Goal: Information Seeking & Learning: Check status

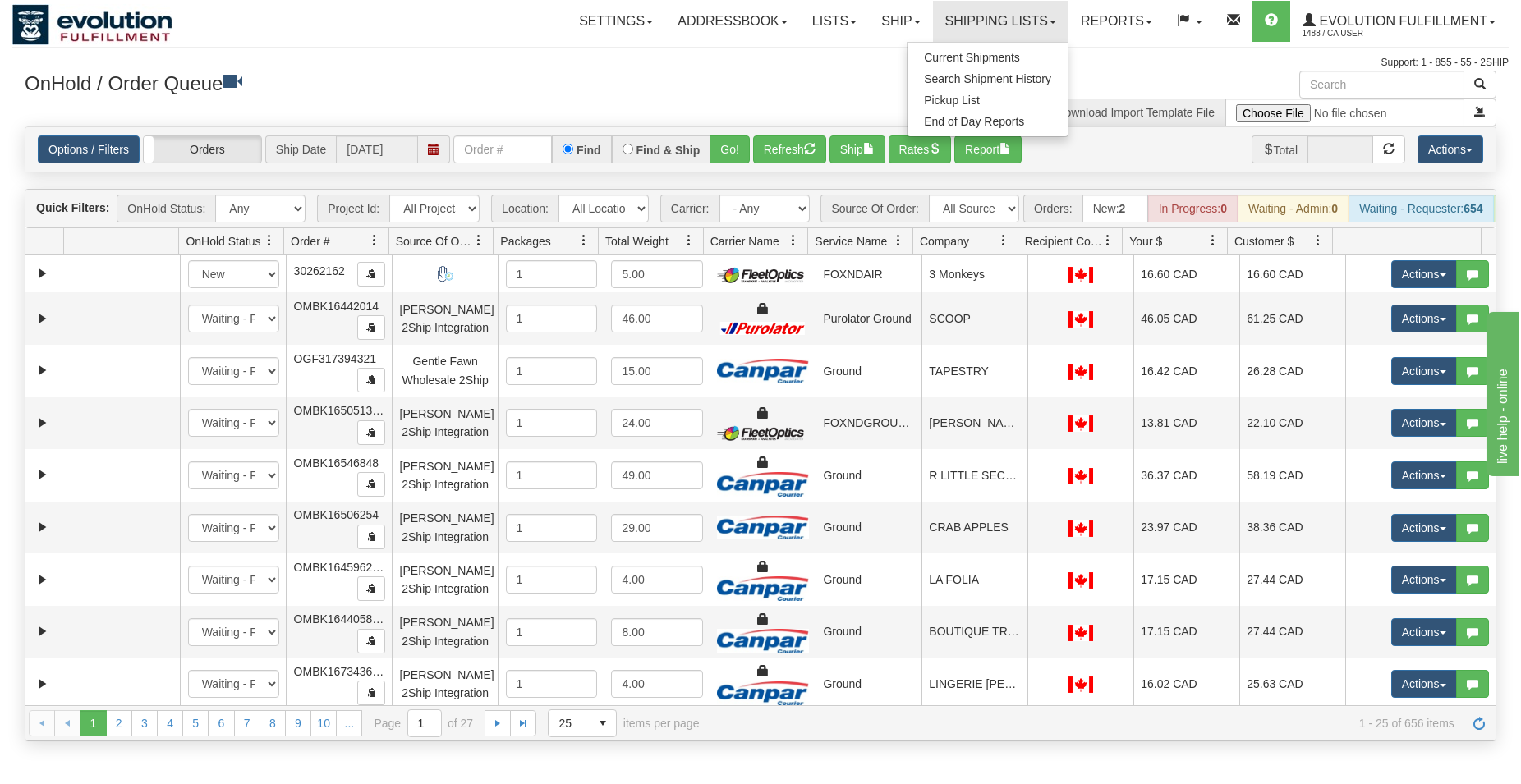
click at [717, 97] on div "OnHold / Order Queue" at bounding box center [386, 87] width 748 height 32
click at [933, 31] on link "Shipping lists" at bounding box center [1001, 22] width 136 height 41
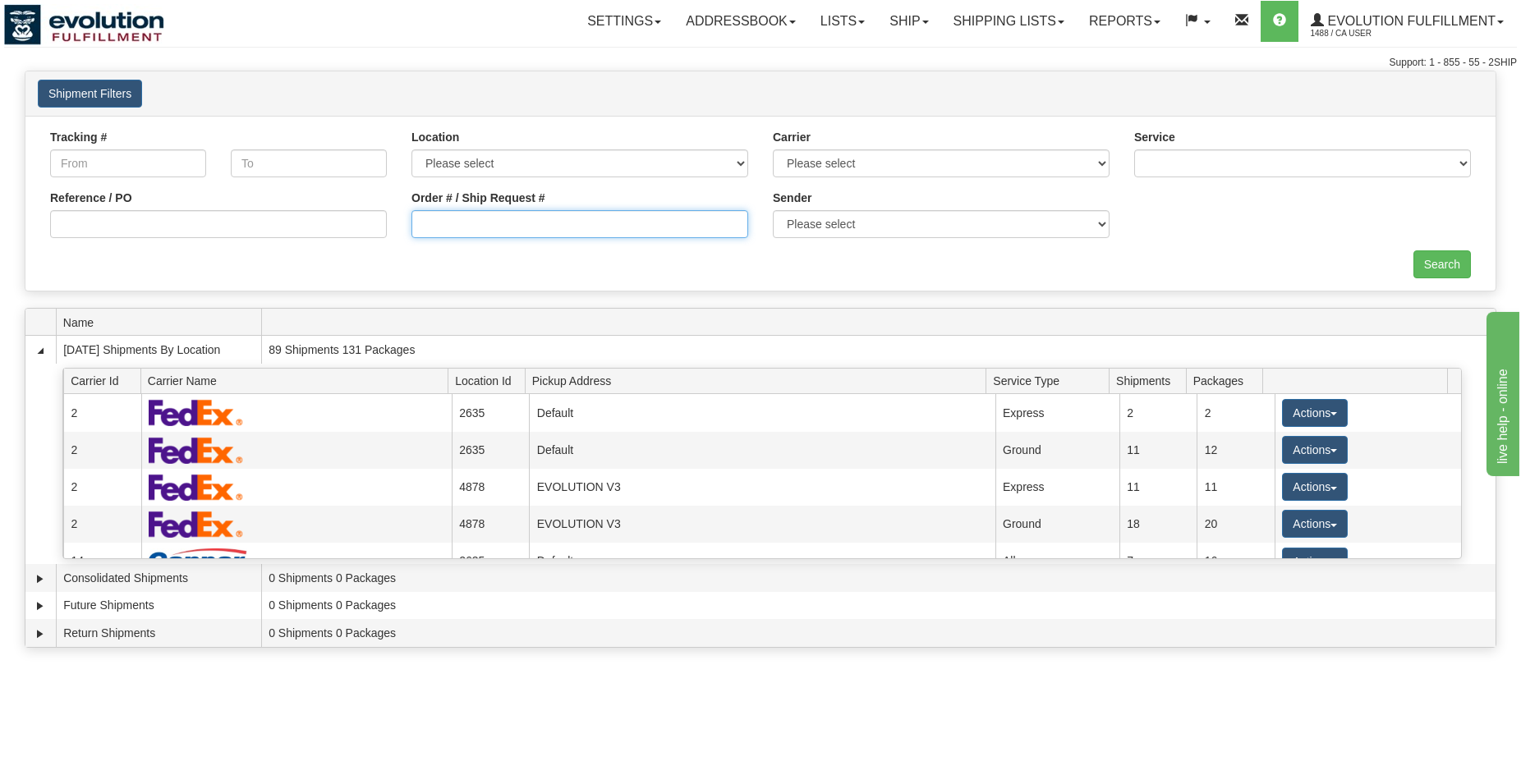
click at [465, 229] on input "Order # / Ship Request #" at bounding box center [580, 224] width 337 height 28
type input "924071"
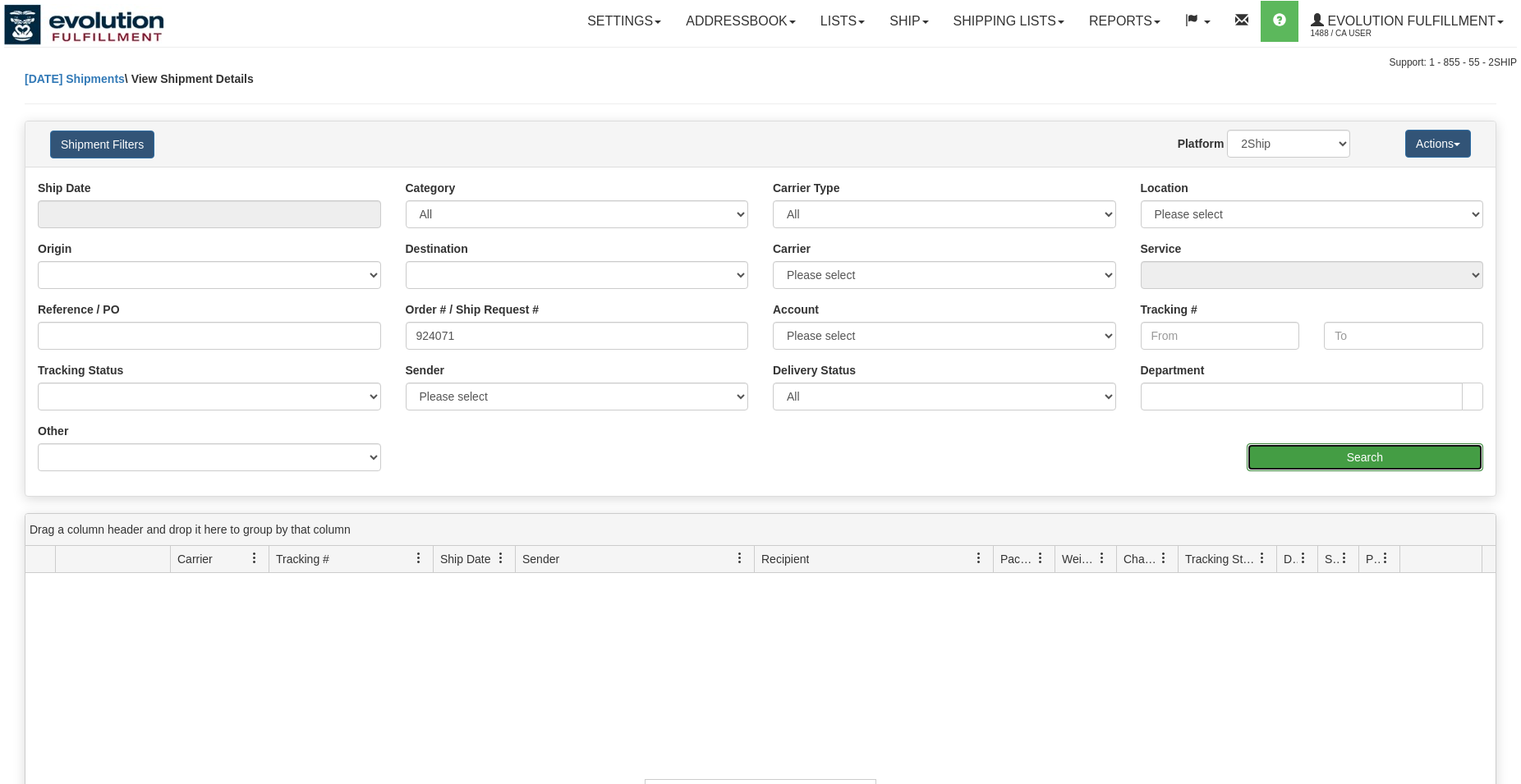
click at [1329, 459] on input "Search" at bounding box center [1364, 457] width 236 height 28
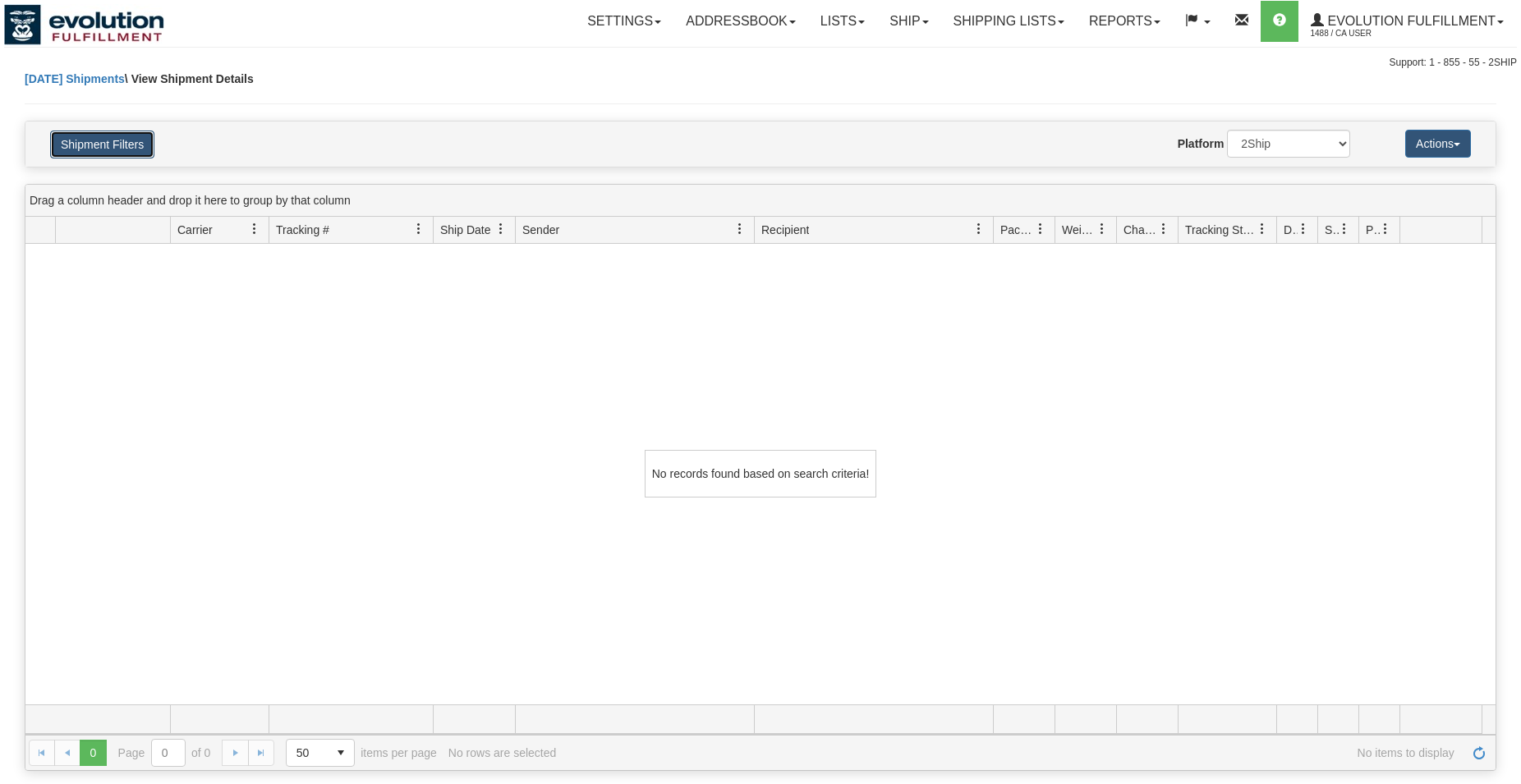
click at [68, 142] on button "Shipment Filters" at bounding box center [102, 145] width 104 height 28
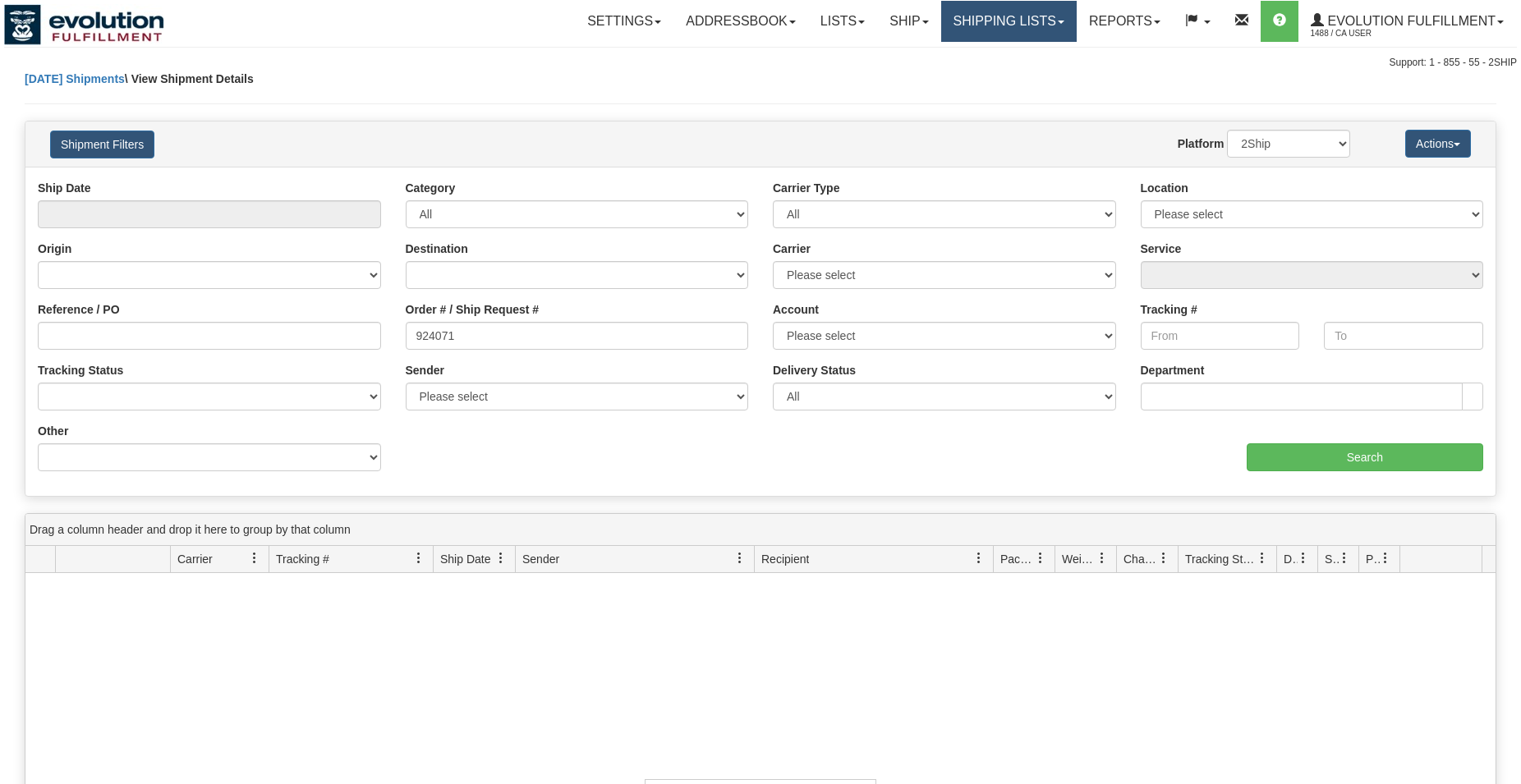
click at [961, 17] on link "Shipping lists" at bounding box center [1009, 22] width 136 height 41
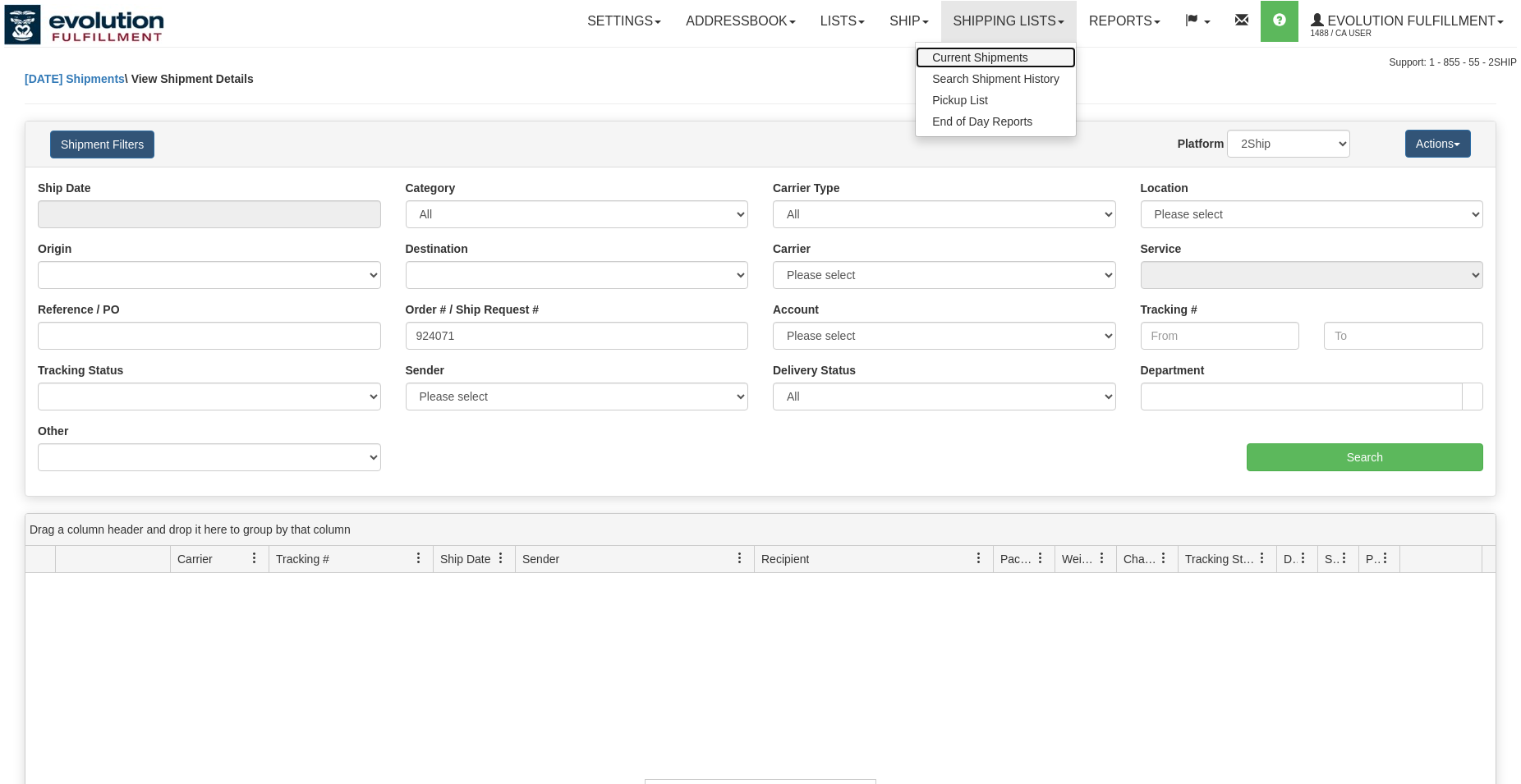
click at [945, 53] on link "Current Shipments" at bounding box center [996, 57] width 160 height 22
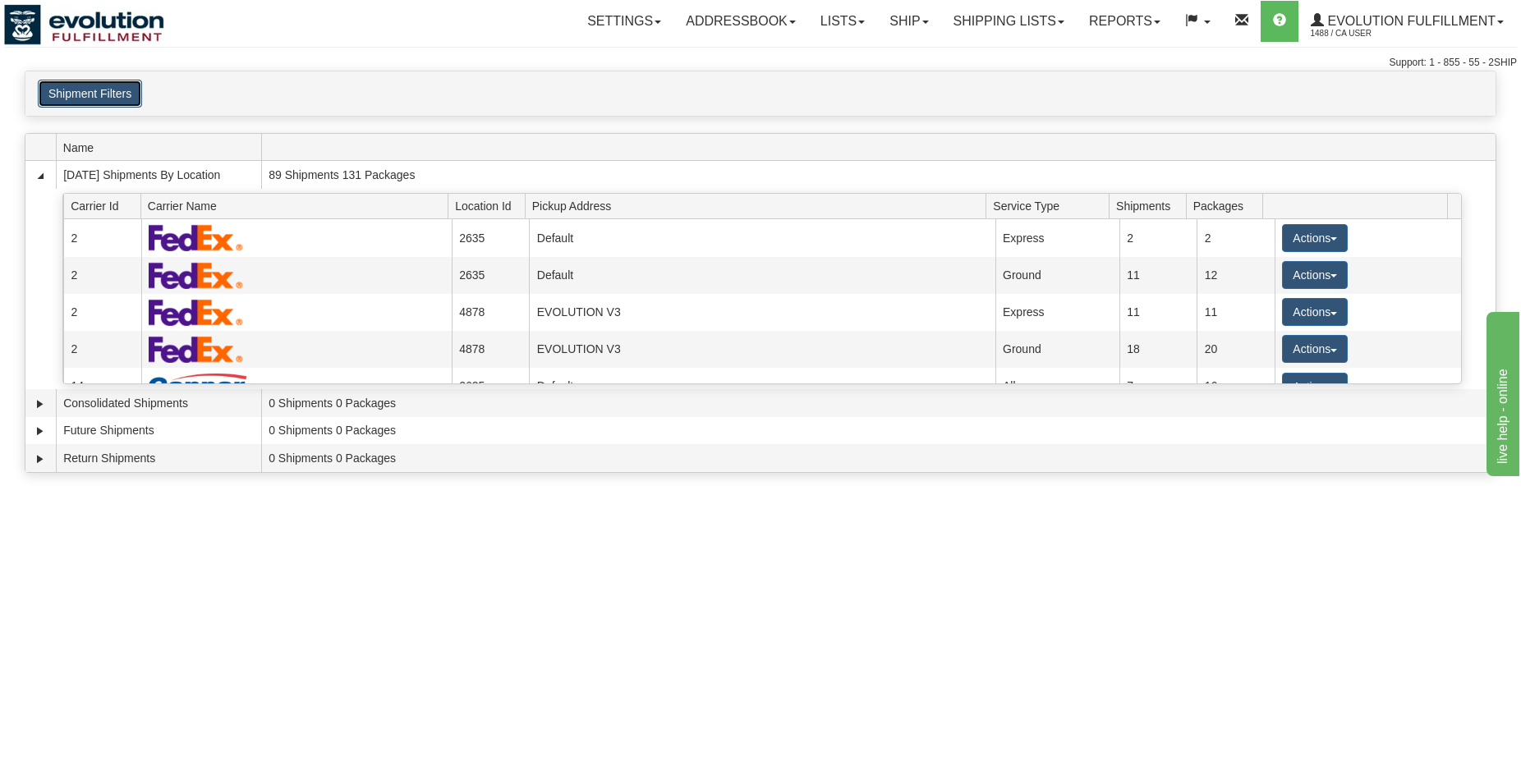
click at [113, 85] on button "Shipment Filters" at bounding box center [89, 94] width 104 height 28
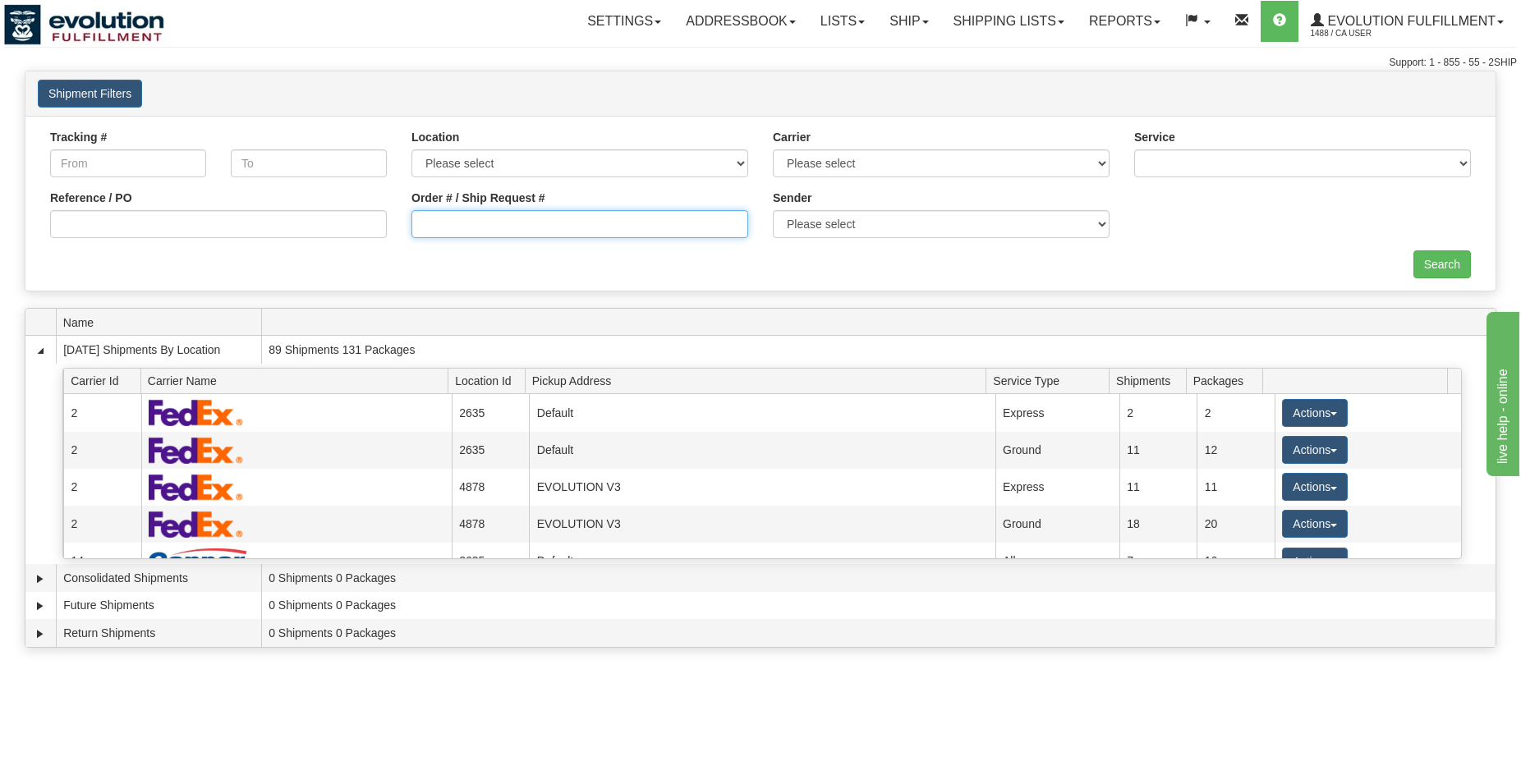
click at [575, 217] on input "Order # / Ship Request #" at bounding box center [580, 224] width 337 height 28
type input "240271"
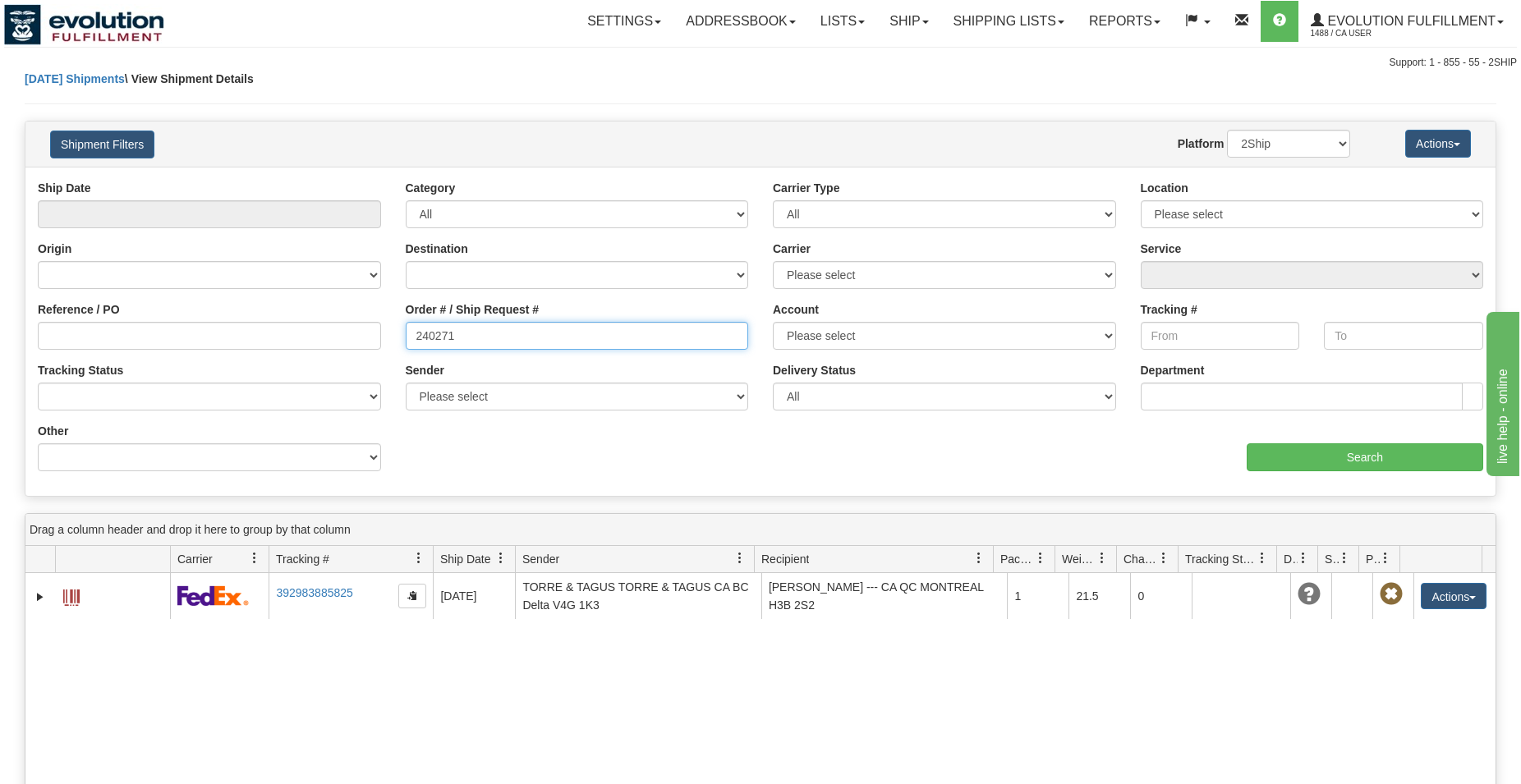
drag, startPoint x: 559, startPoint y: 323, endPoint x: 424, endPoint y: 331, distance: 135.2
click at [424, 331] on input "240271" at bounding box center [577, 336] width 344 height 28
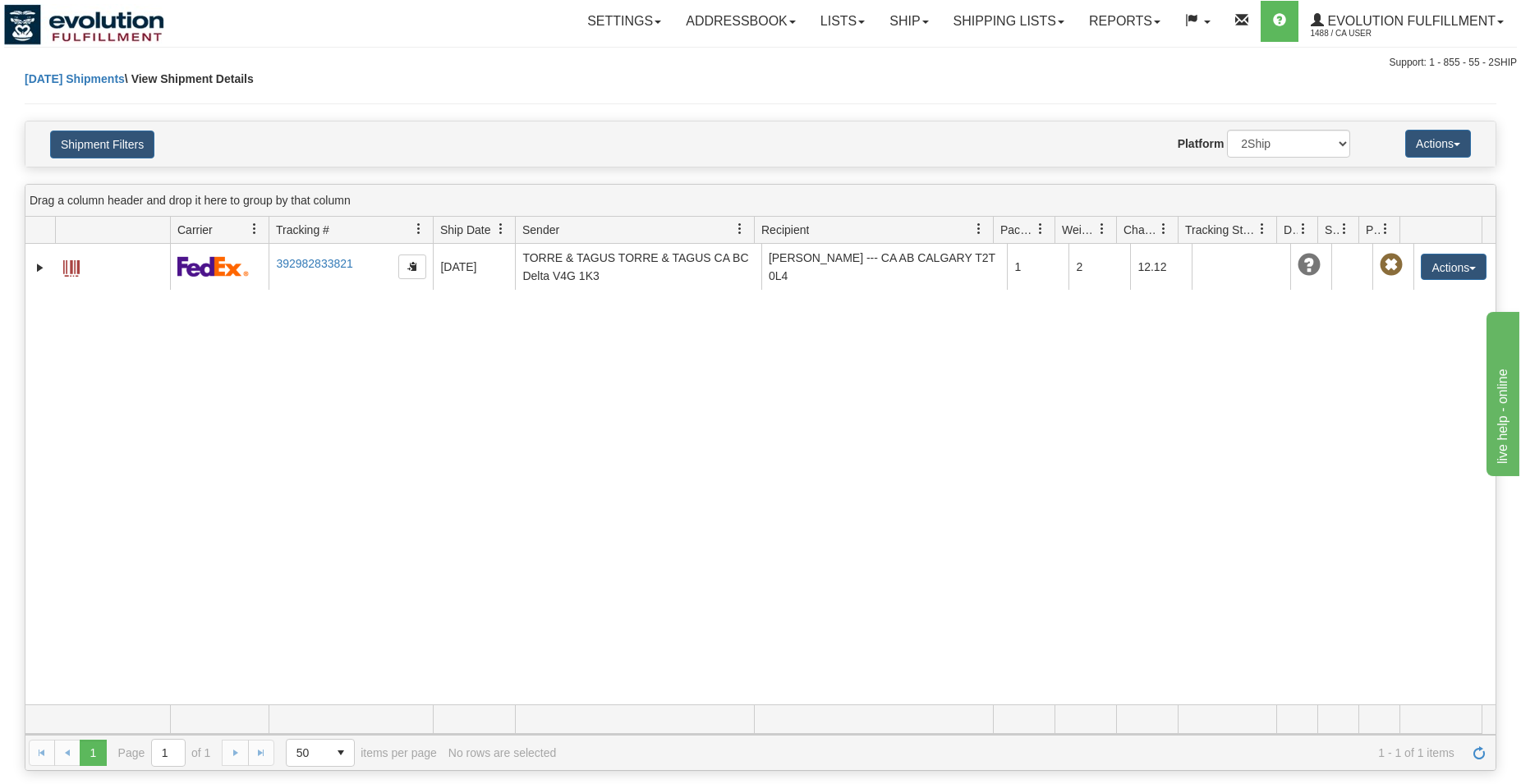
click at [119, 130] on div "Shipment Filters Website Agent Nothing selected Client User Platform 2Ship Impo…" at bounding box center [760, 144] width 1469 height 45
click at [120, 138] on button "Shipment Filters" at bounding box center [102, 145] width 104 height 28
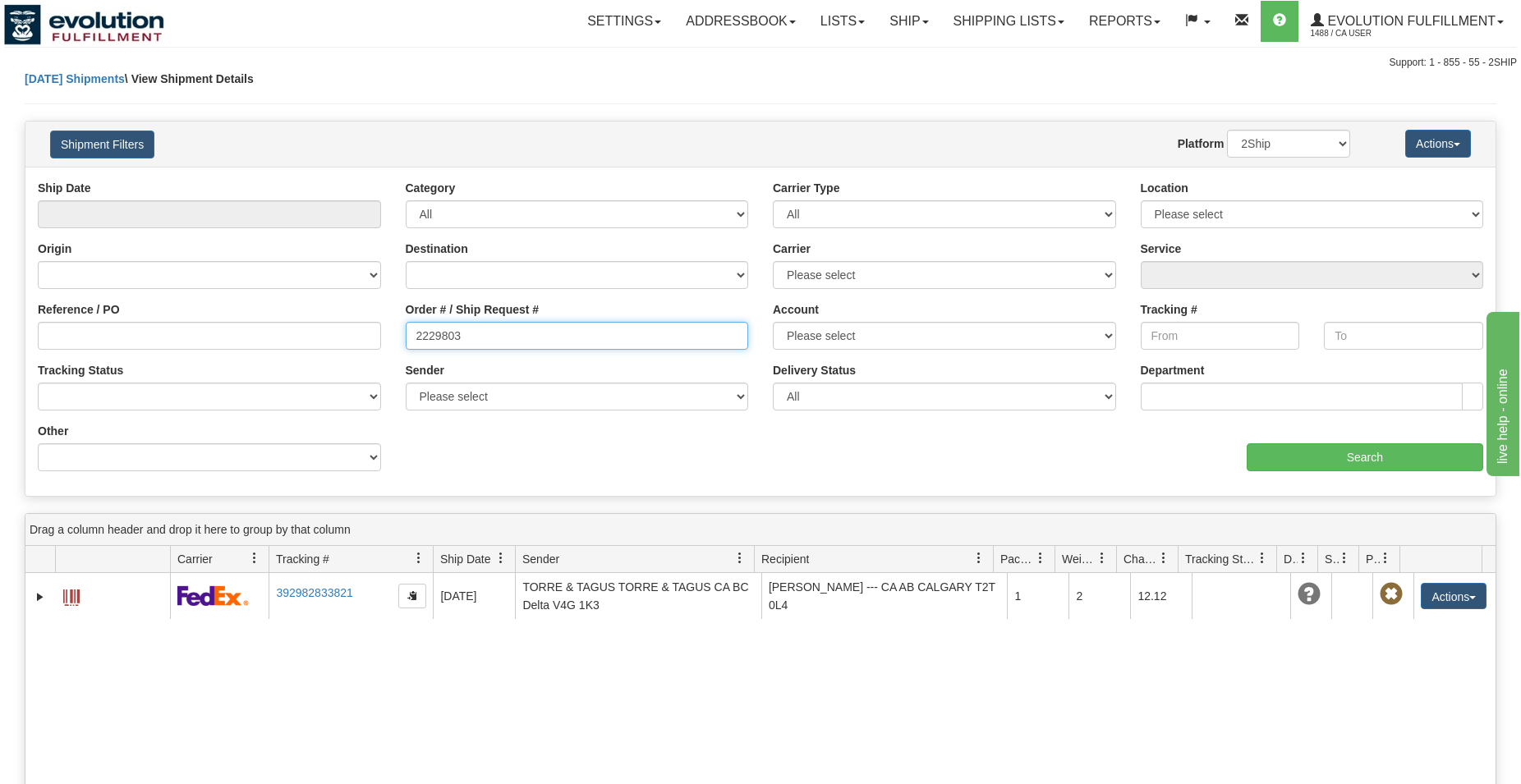
drag, startPoint x: 466, startPoint y: 350, endPoint x: 358, endPoint y: 352, distance: 108.0
click at [358, 180] on div "Reference / PO Order # / Ship Request # 2229803 Account Please select CanadaPos…" at bounding box center [760, 180] width 1469 height 0
drag, startPoint x: 483, startPoint y: 335, endPoint x: 378, endPoint y: 333, distance: 105.0
click at [406, 333] on input "22250" at bounding box center [577, 336] width 344 height 28
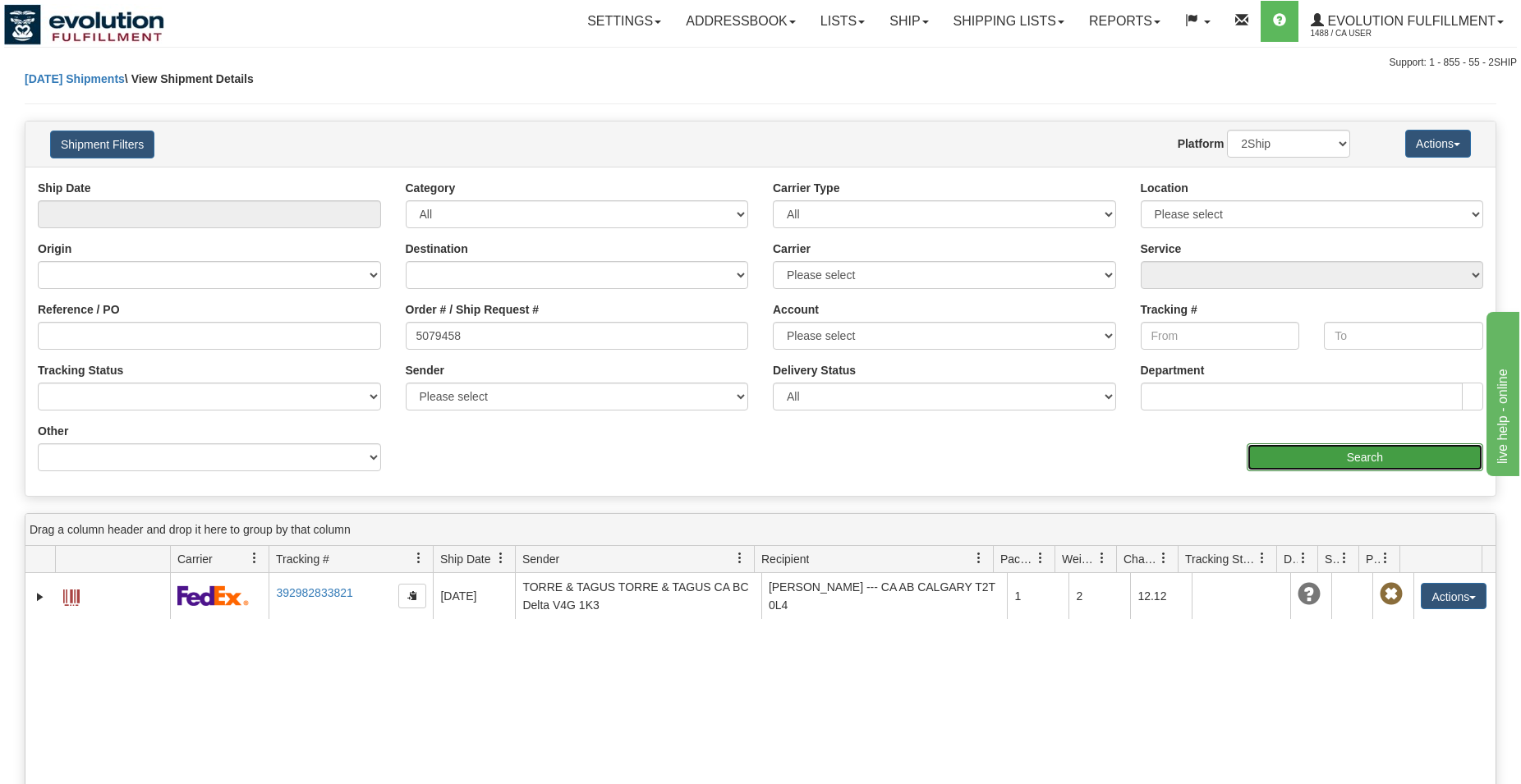
click at [1356, 466] on input "Search" at bounding box center [1364, 457] width 236 height 28
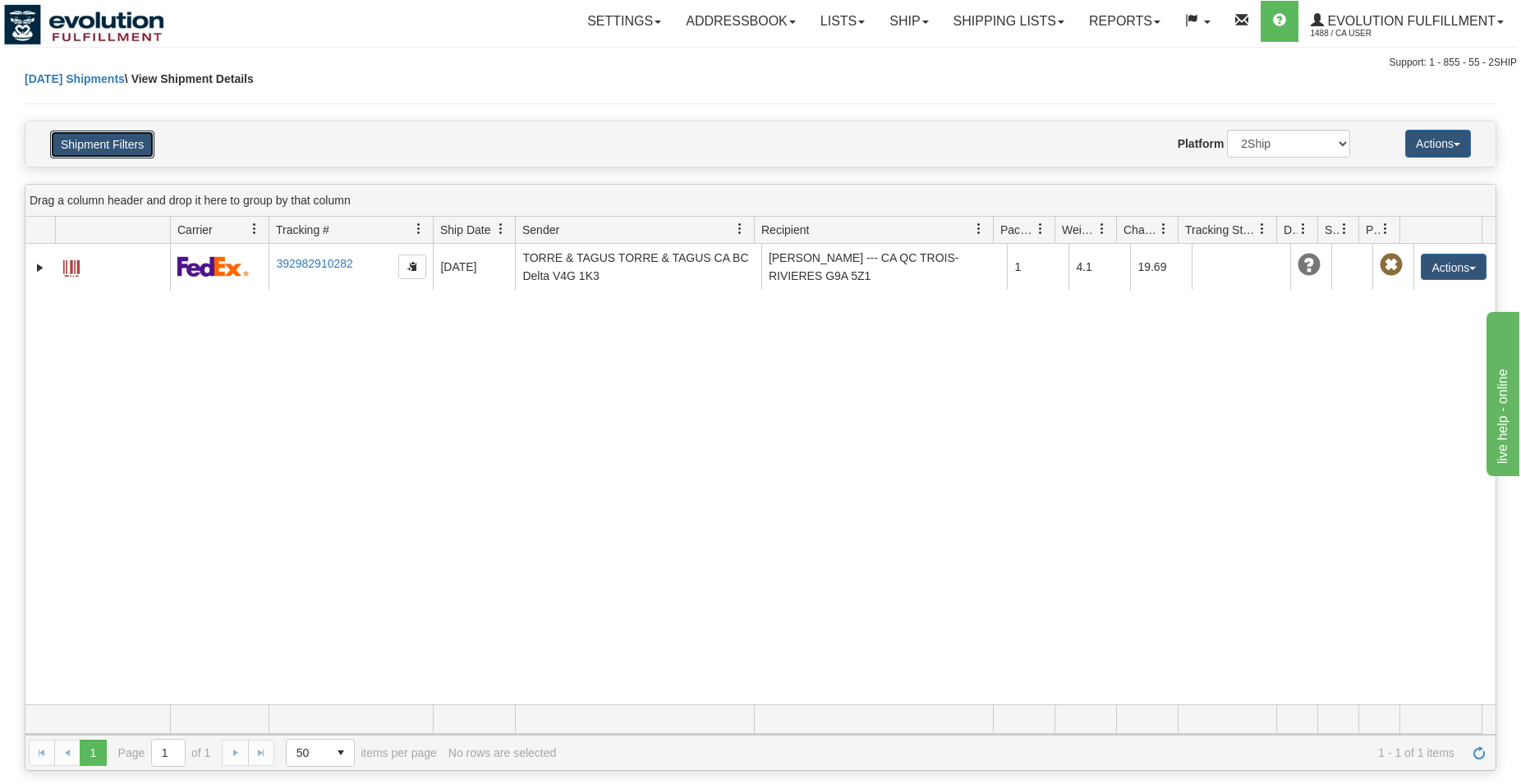
drag, startPoint x: 74, startPoint y: 141, endPoint x: 96, endPoint y: 159, distance: 28.4
click at [75, 141] on button "Shipment Filters" at bounding box center [102, 145] width 104 height 28
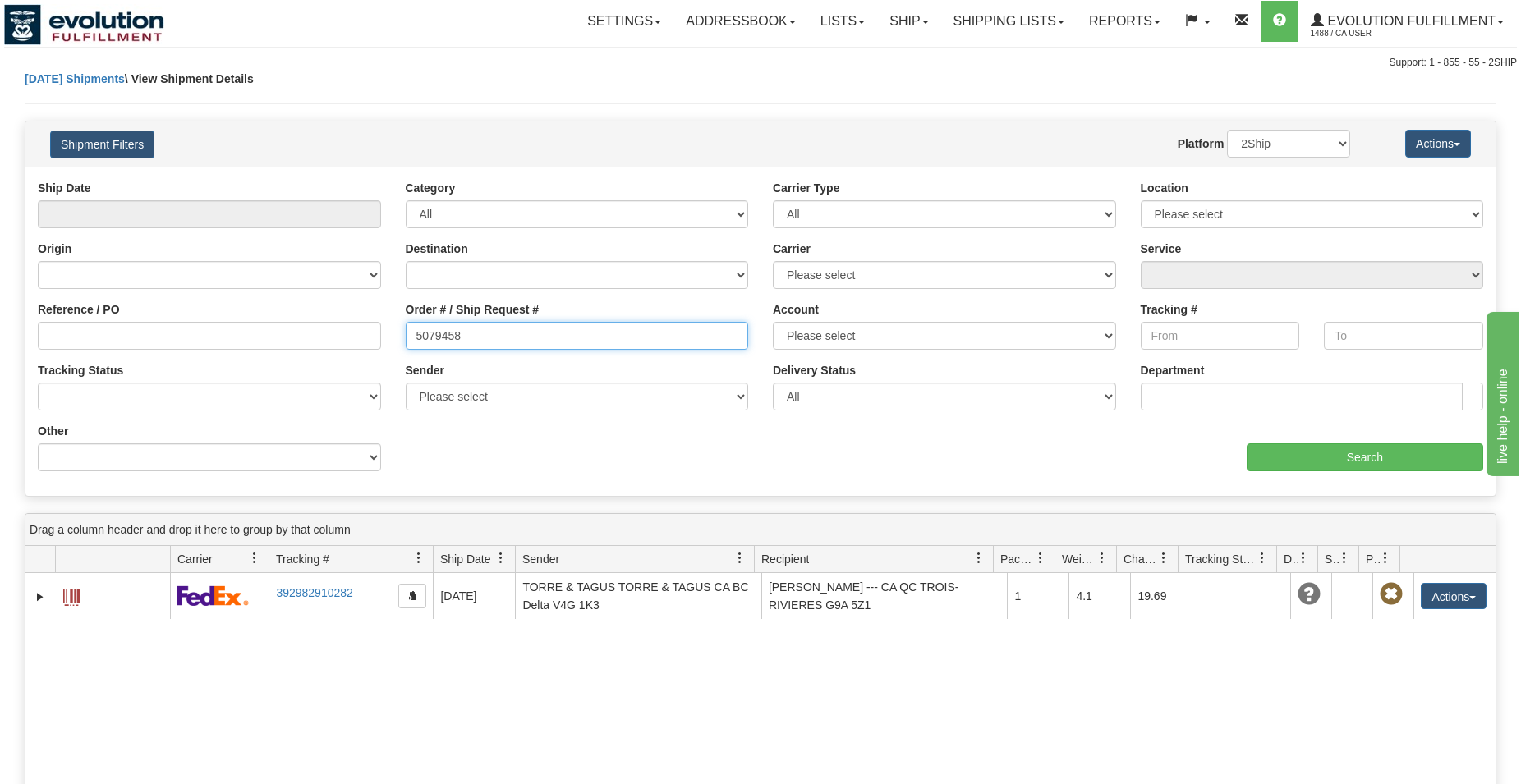
drag, startPoint x: 488, startPoint y: 342, endPoint x: 327, endPoint y: 365, distance: 162.6
click at [406, 350] on input "5079458" at bounding box center [577, 336] width 344 height 28
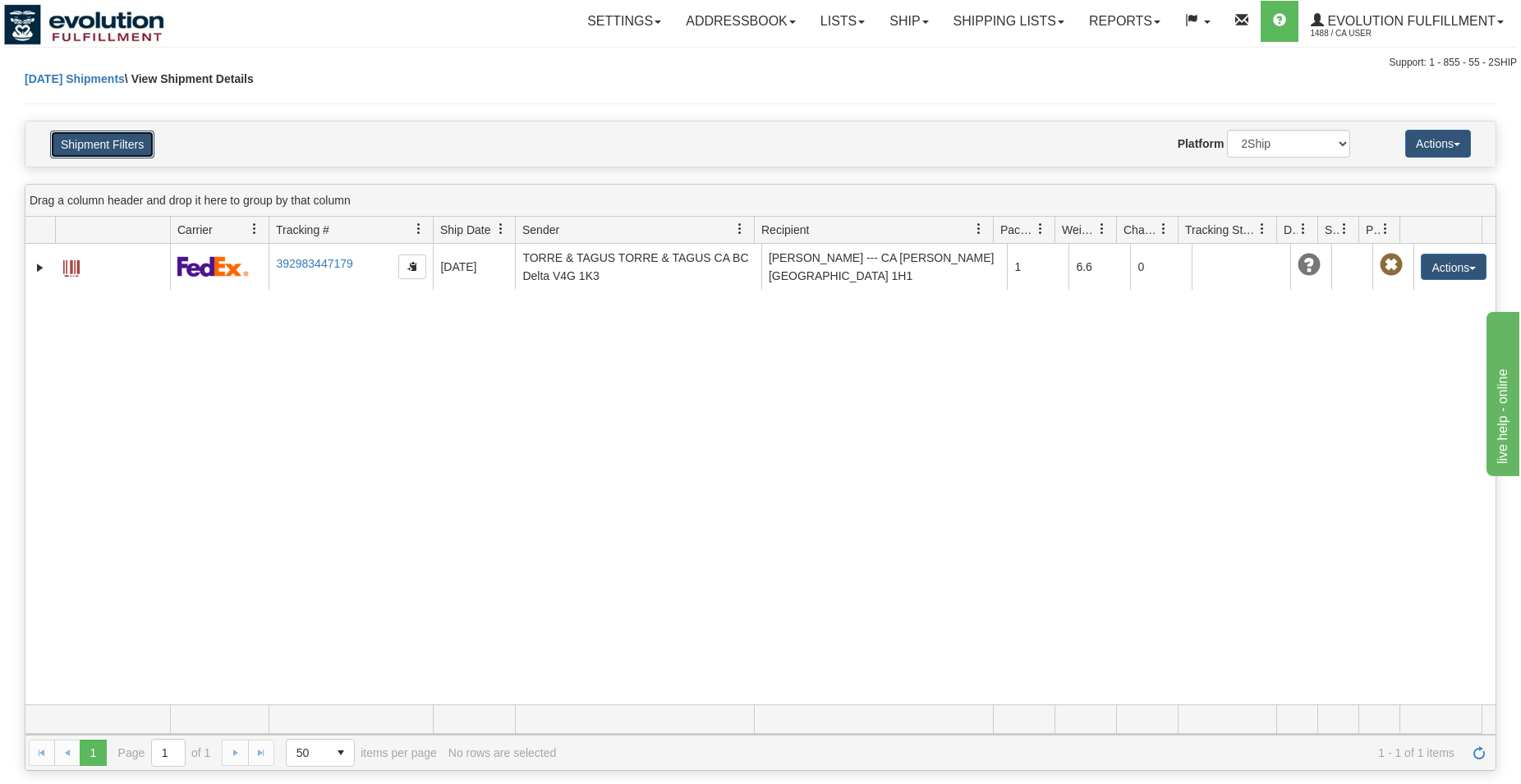
click at [118, 155] on button "Shipment Filters" at bounding box center [102, 145] width 104 height 28
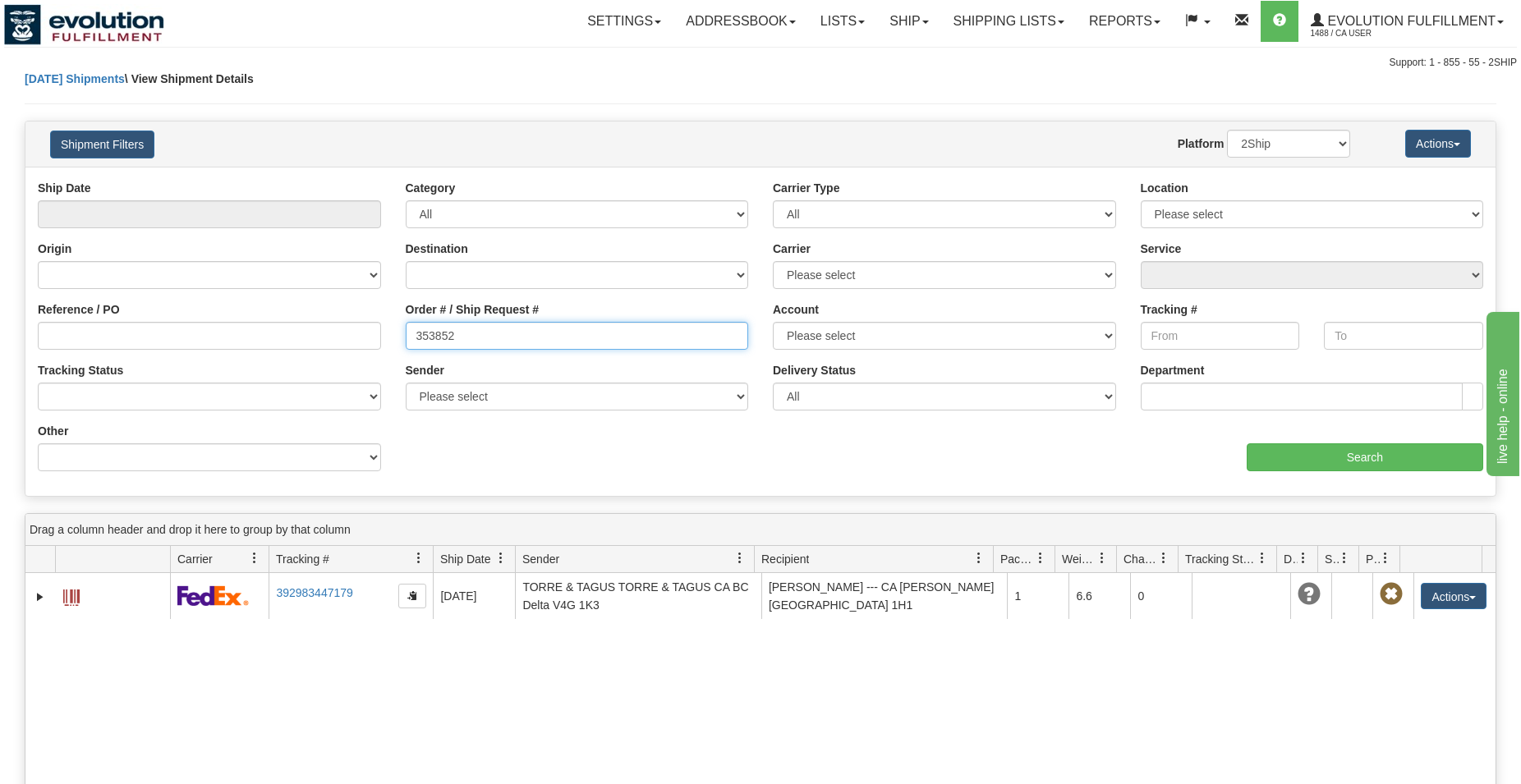
drag, startPoint x: 466, startPoint y: 349, endPoint x: 342, endPoint y: 350, distance: 124.0
click at [406, 350] on input "353852" at bounding box center [577, 336] width 344 height 28
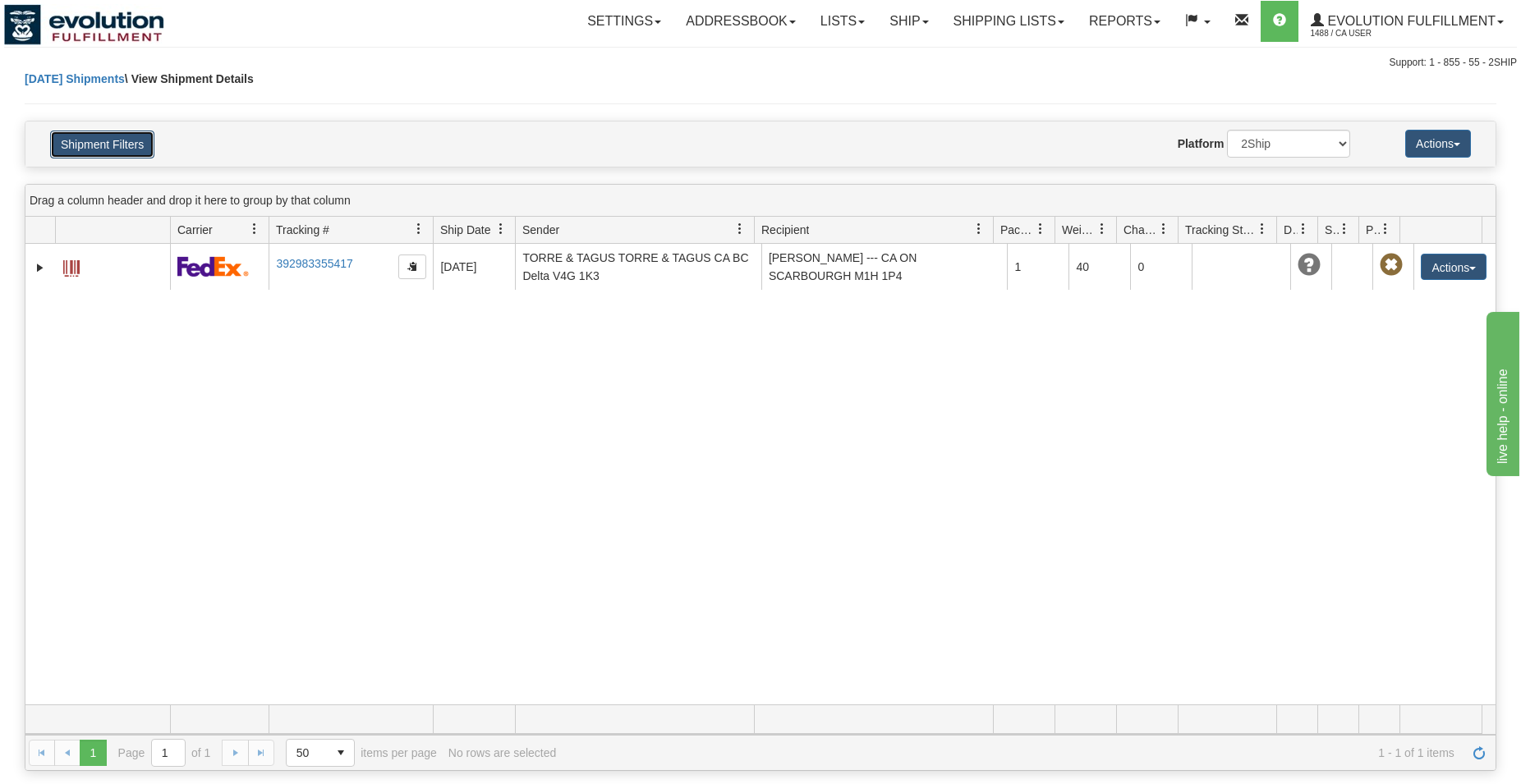
click at [138, 152] on button "Shipment Filters" at bounding box center [102, 145] width 104 height 28
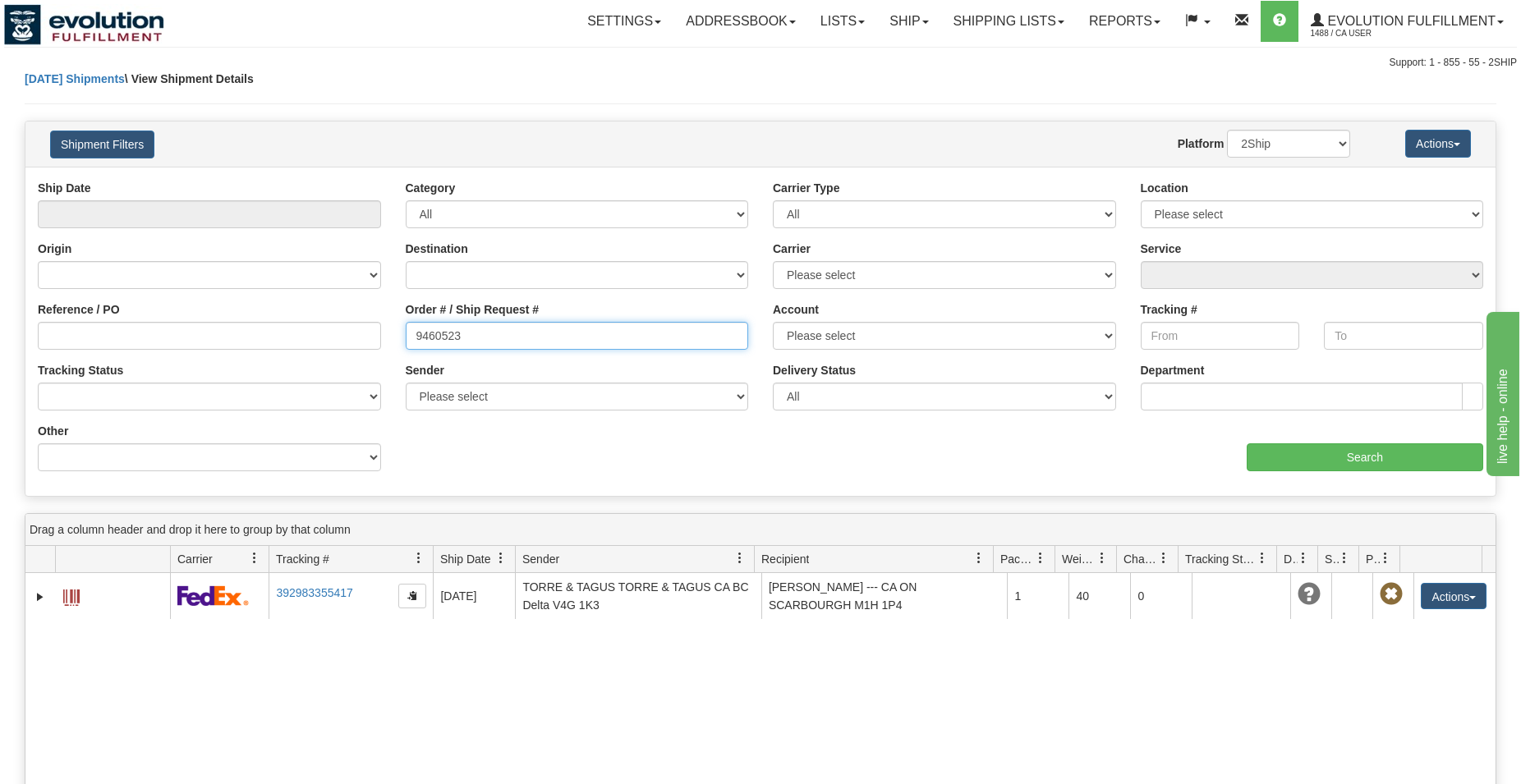
drag, startPoint x: 505, startPoint y: 338, endPoint x: 317, endPoint y: 344, distance: 188.1
click at [406, 344] on input "9460523" at bounding box center [577, 336] width 344 height 28
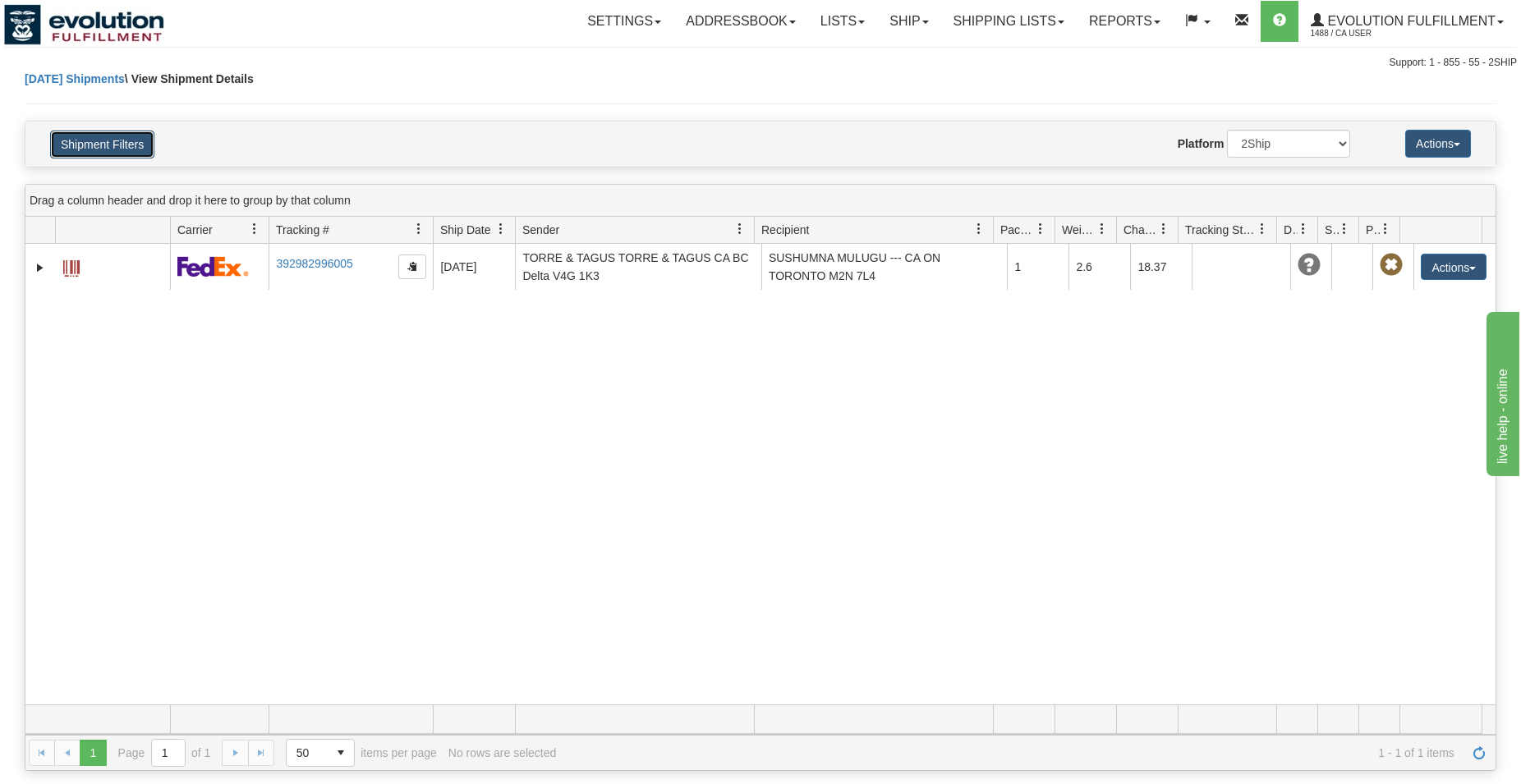
click at [125, 146] on button "Shipment Filters" at bounding box center [102, 145] width 104 height 28
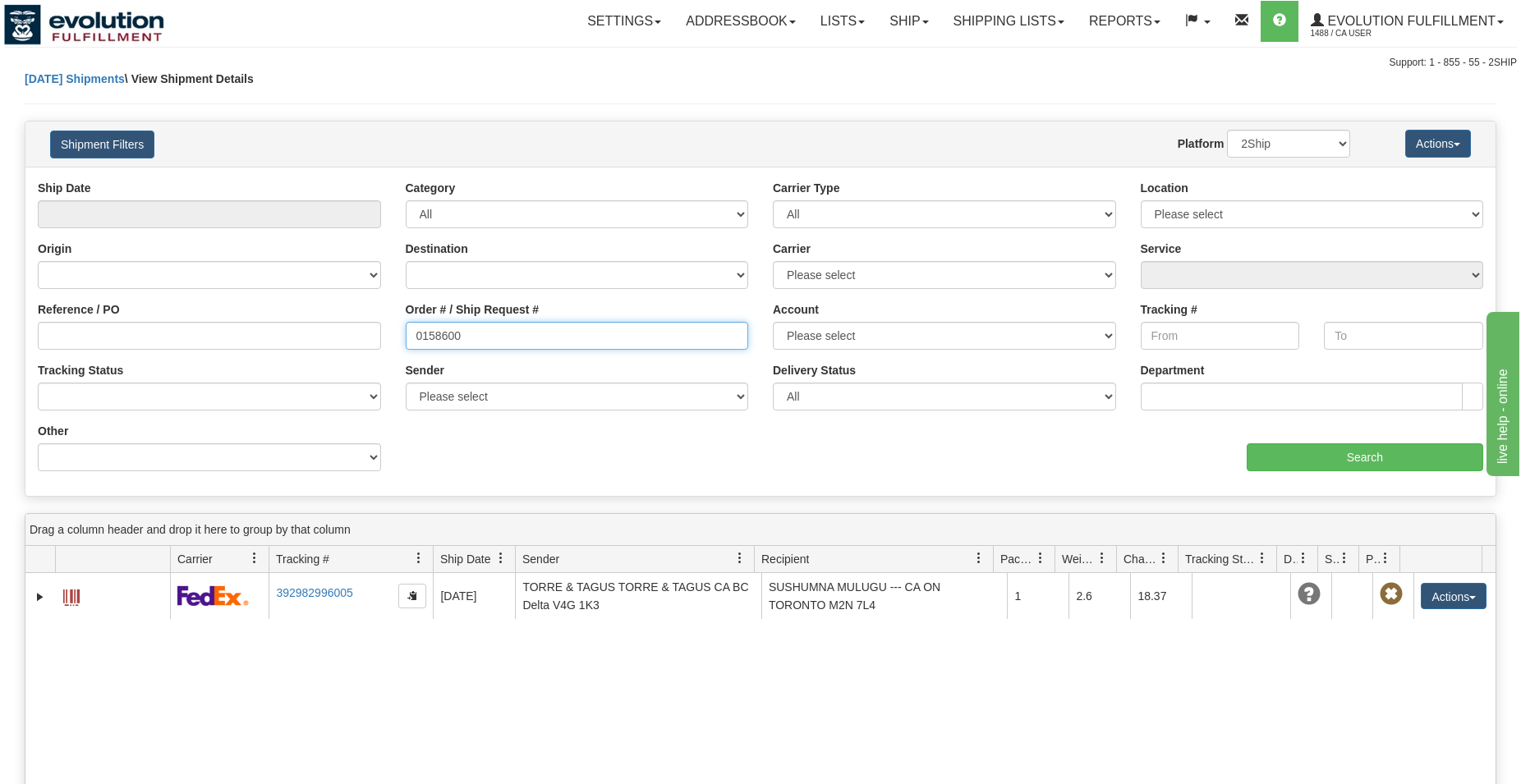
drag, startPoint x: 476, startPoint y: 346, endPoint x: 278, endPoint y: 347, distance: 198.0
click at [406, 347] on input "0158600" at bounding box center [577, 336] width 344 height 28
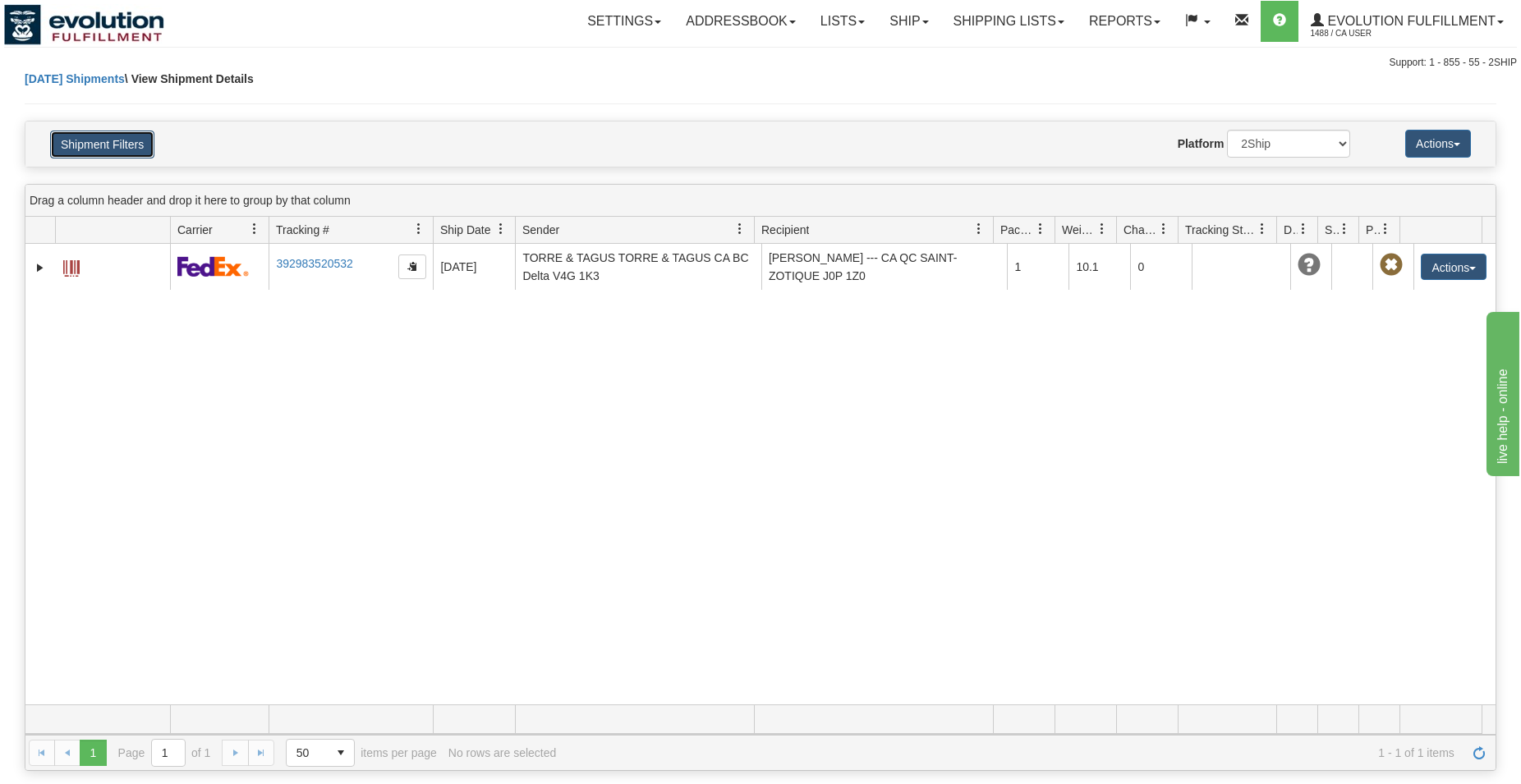
click at [127, 145] on button "Shipment Filters" at bounding box center [102, 145] width 104 height 28
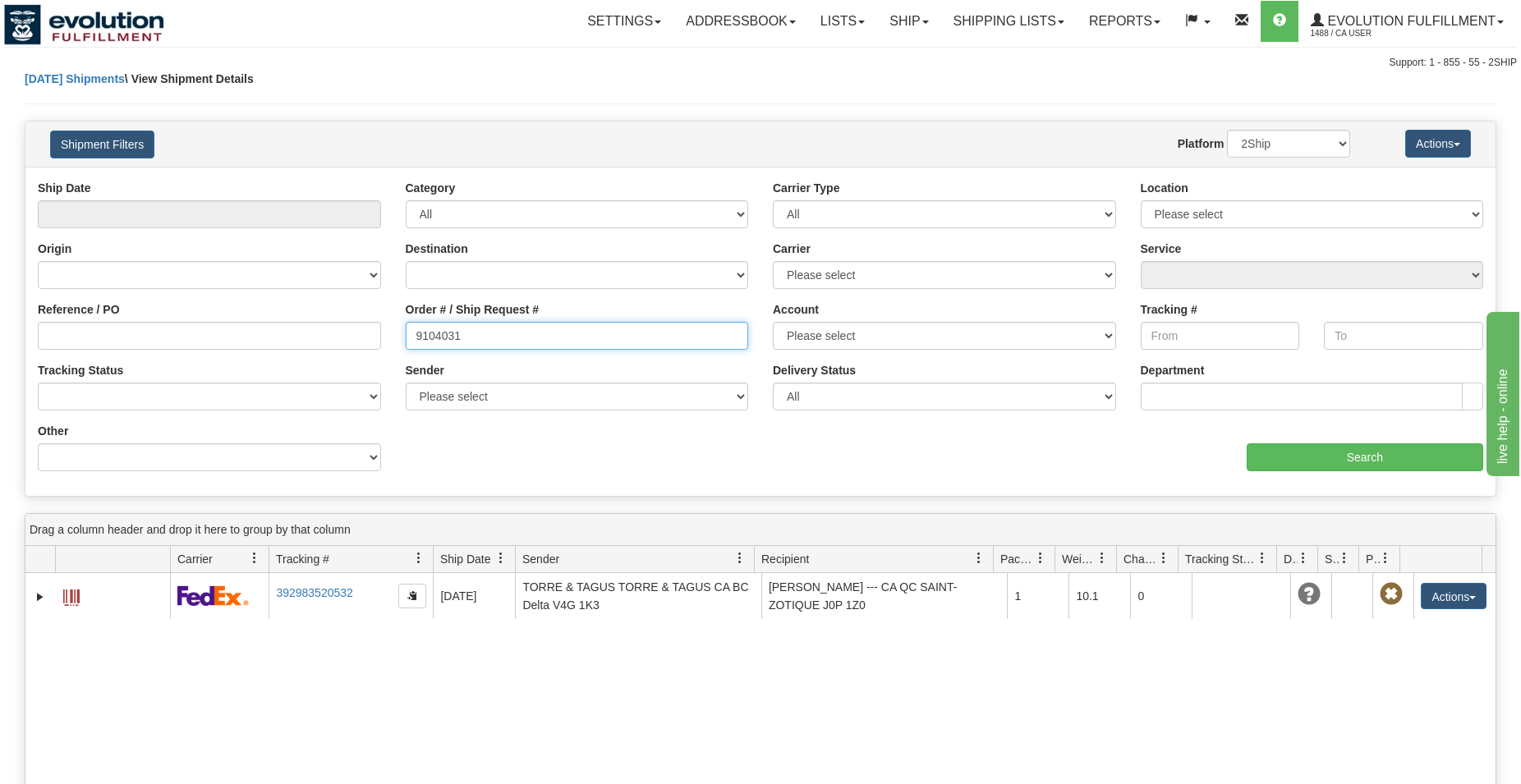
drag, startPoint x: 459, startPoint y: 331, endPoint x: 297, endPoint y: 339, distance: 162.2
click at [406, 339] on input "9104031" at bounding box center [577, 336] width 344 height 28
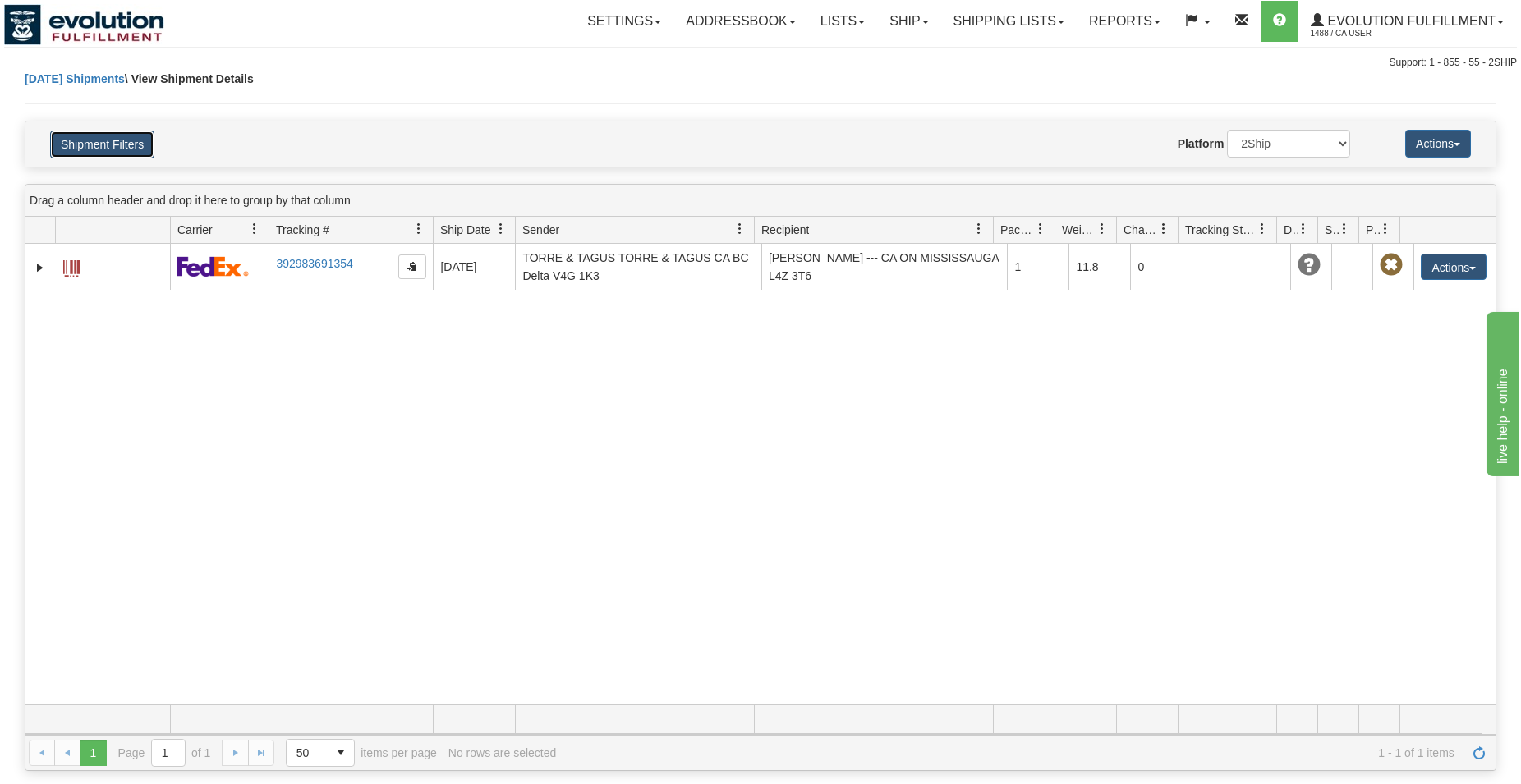
click at [122, 149] on button "Shipment Filters" at bounding box center [102, 145] width 104 height 28
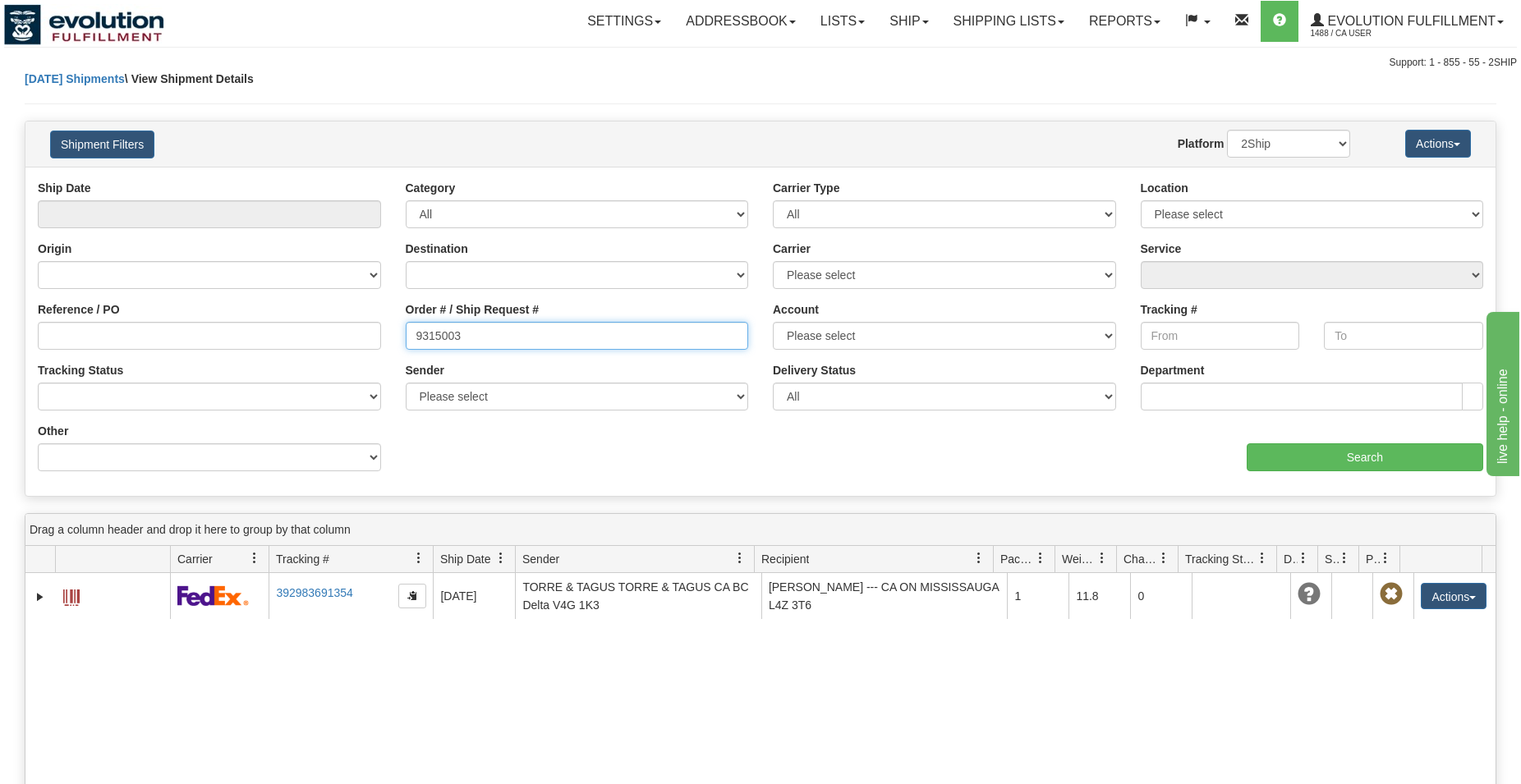
drag, startPoint x: 490, startPoint y: 332, endPoint x: 284, endPoint y: 351, distance: 206.9
click at [406, 350] on input "9315003" at bounding box center [577, 336] width 344 height 28
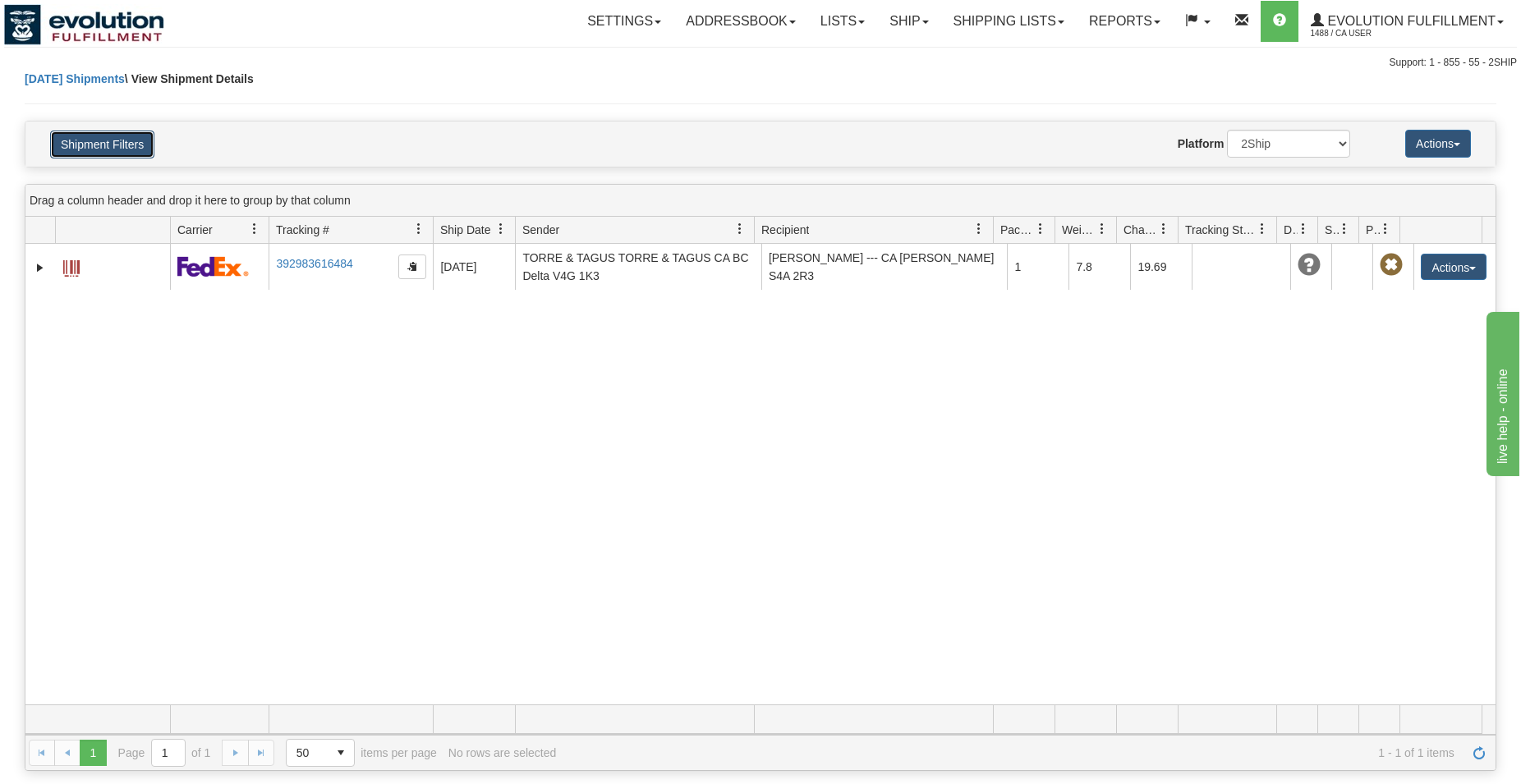
click at [152, 134] on button "Shipment Filters" at bounding box center [102, 145] width 104 height 28
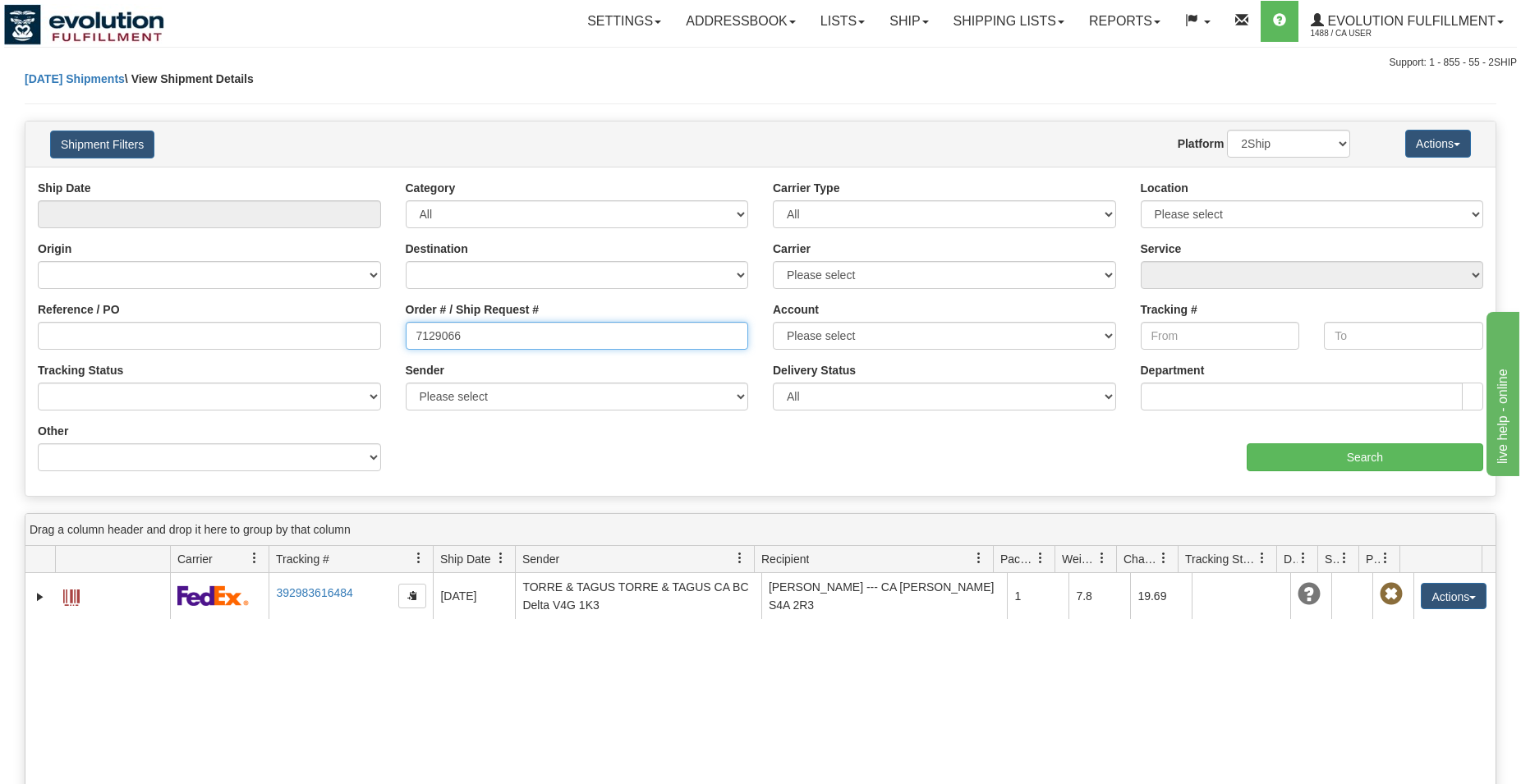
drag, startPoint x: 461, startPoint y: 344, endPoint x: 304, endPoint y: 356, distance: 157.5
click at [406, 350] on input "7129066" at bounding box center [577, 336] width 344 height 28
type input "9430459"
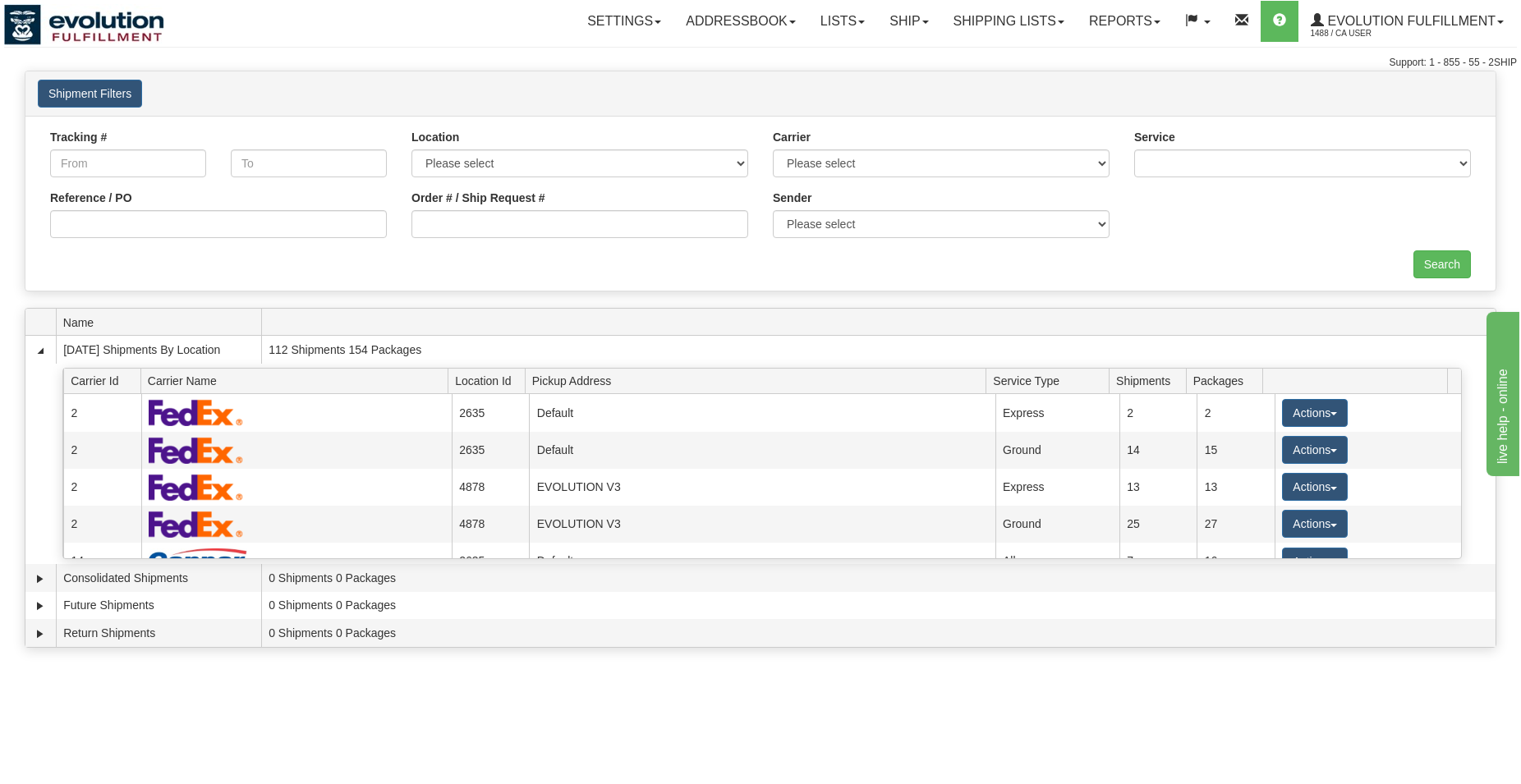
click at [522, 242] on div "Order # / Ship Request #" at bounding box center [580, 220] width 361 height 61
click at [509, 224] on input "Order # / Ship Request #" at bounding box center [580, 224] width 337 height 28
type input "0158600"
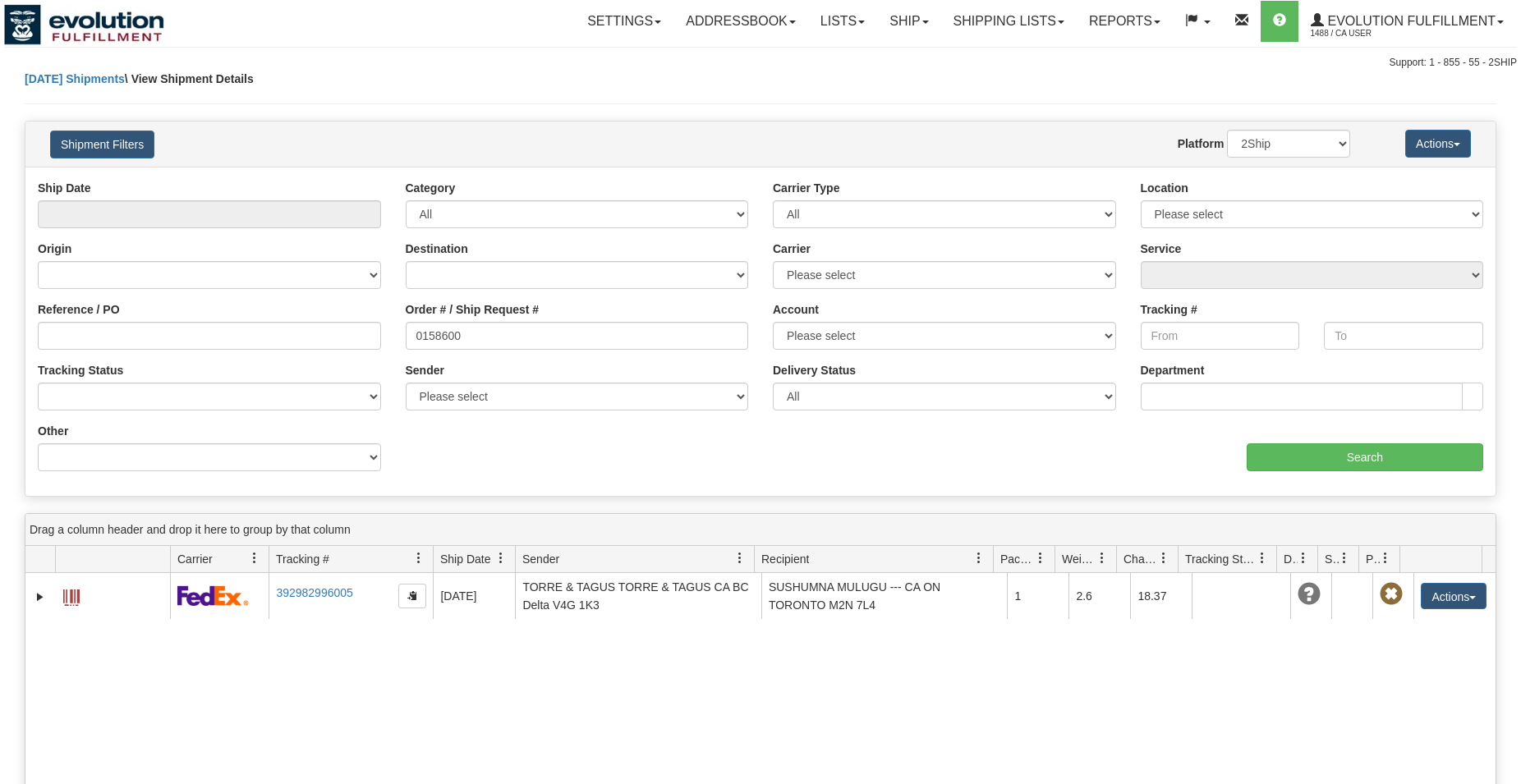
click at [66, 592] on span at bounding box center [71, 597] width 16 height 16
